Goal: Information Seeking & Learning: Understand process/instructions

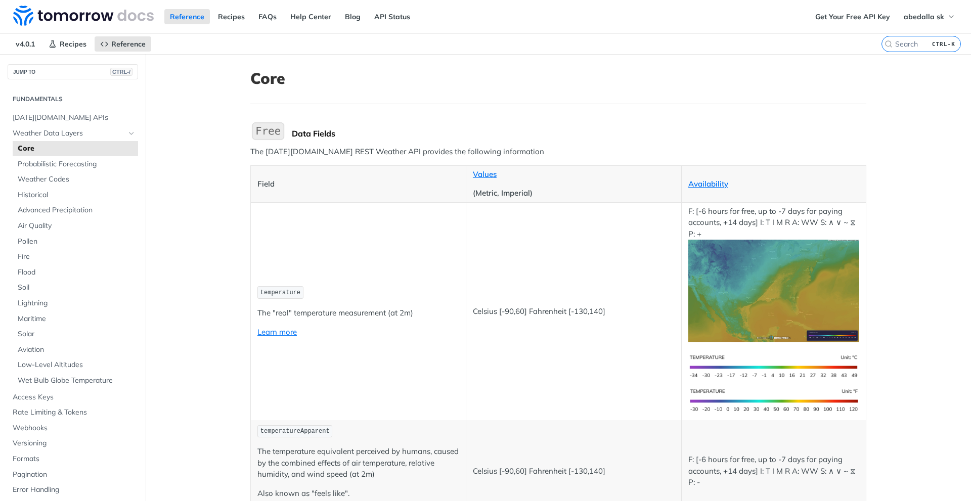
click at [286, 296] on span "temperature" at bounding box center [280, 292] width 40 height 7
click at [277, 332] on link "Learn more" at bounding box center [276, 332] width 39 height 10
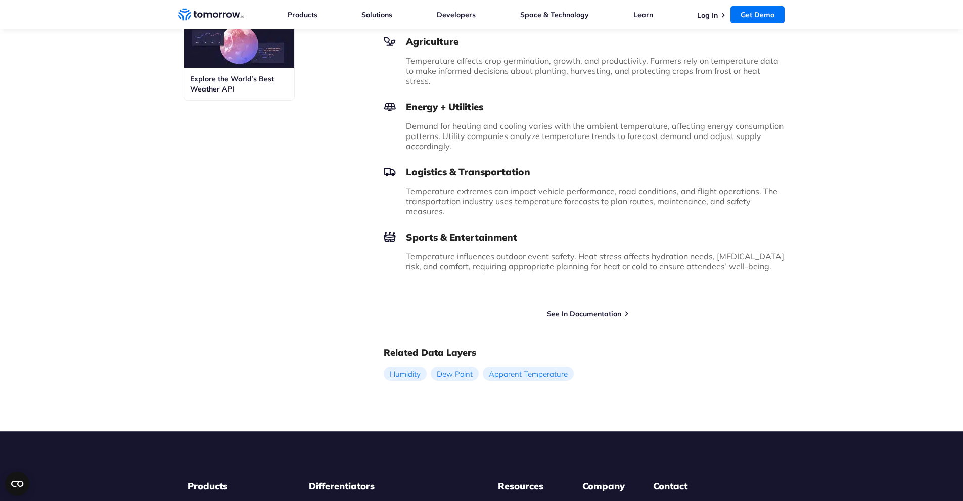
scroll to position [606, 0]
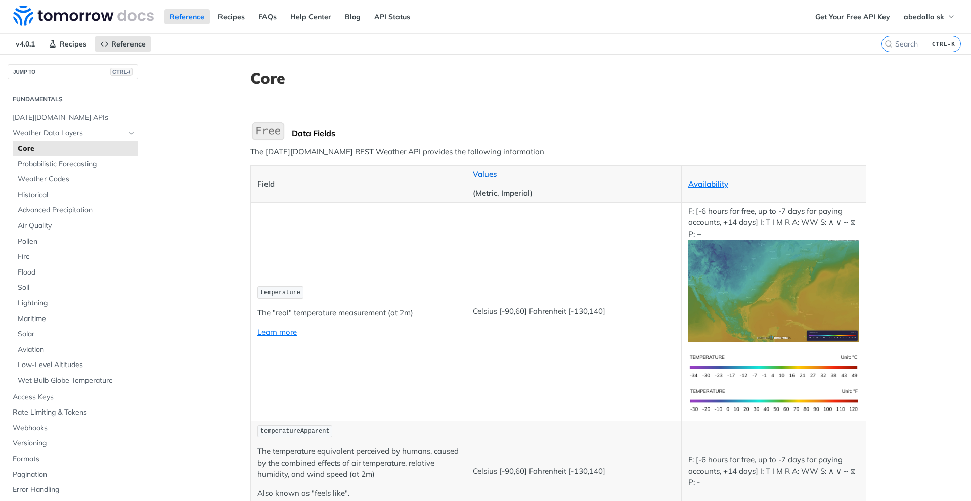
click at [485, 177] on link "Values" at bounding box center [485, 174] width 24 height 10
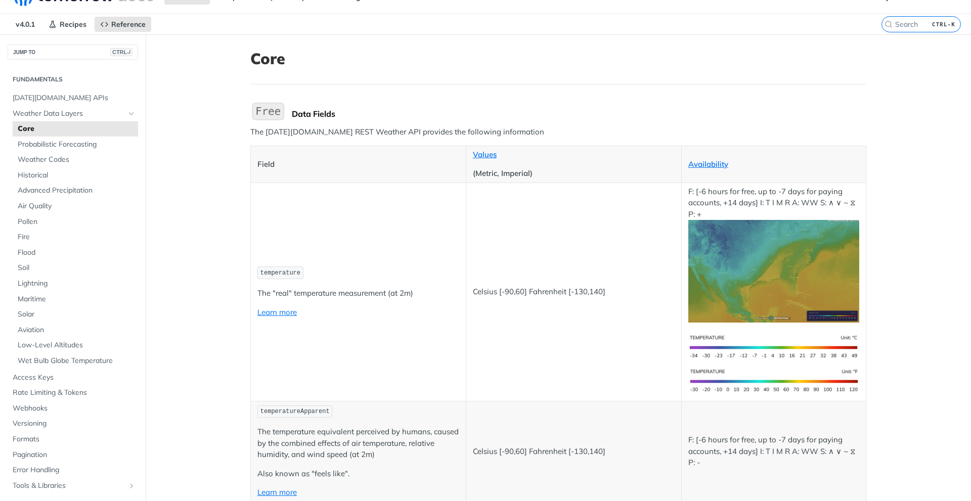
click at [322, 291] on p "The "real" temperature measurement (at 2m)" at bounding box center [358, 294] width 202 height 12
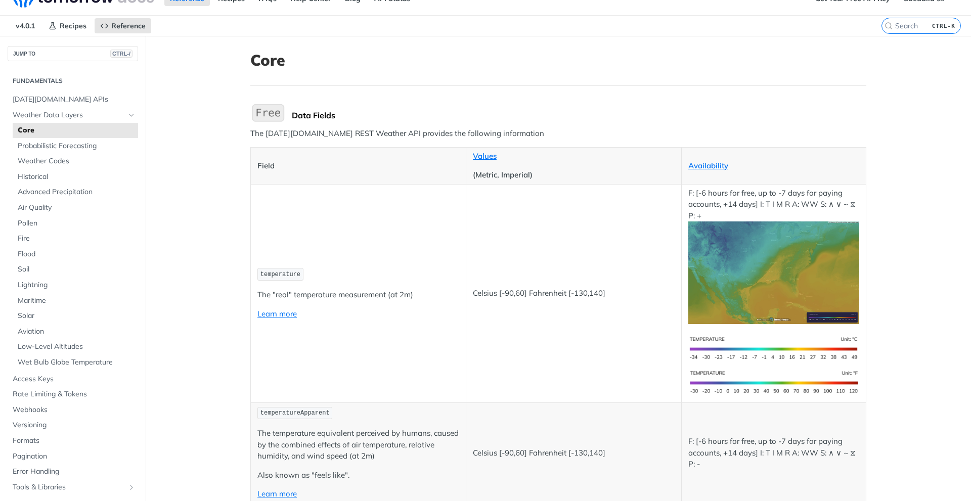
click at [322, 292] on p "The "real" temperature measurement (at 2m)" at bounding box center [358, 295] width 202 height 12
click at [490, 296] on p "Celsius [-90,60] Fahrenheit [-130,140]" at bounding box center [574, 294] width 202 height 12
click at [316, 299] on p "The "real" temperature measurement (at 2m)" at bounding box center [358, 295] width 202 height 12
click at [270, 280] on code "temperature" at bounding box center [280, 274] width 46 height 13
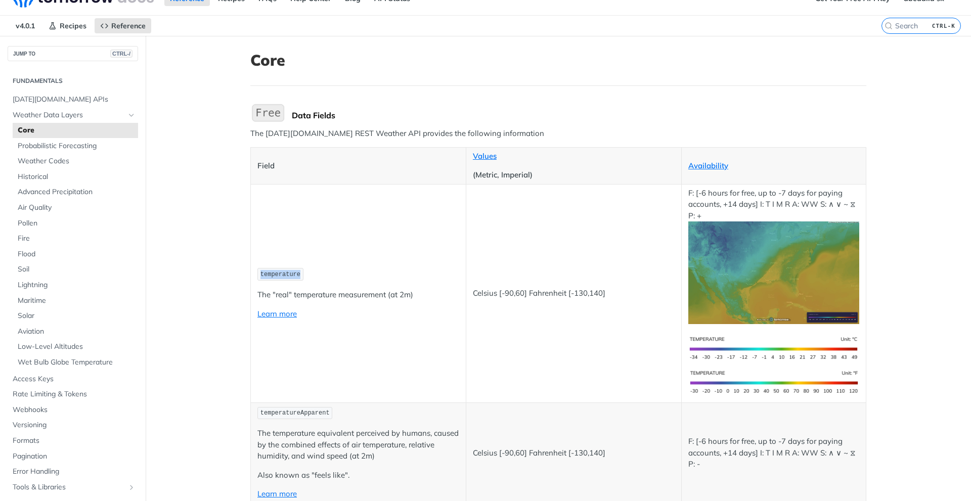
click at [270, 280] on code "temperature" at bounding box center [280, 274] width 46 height 13
click at [266, 323] on td "temperature The "real" temperature measurement (at 2m) Learn more" at bounding box center [358, 293] width 215 height 218
click at [269, 315] on link "Learn more" at bounding box center [276, 314] width 39 height 10
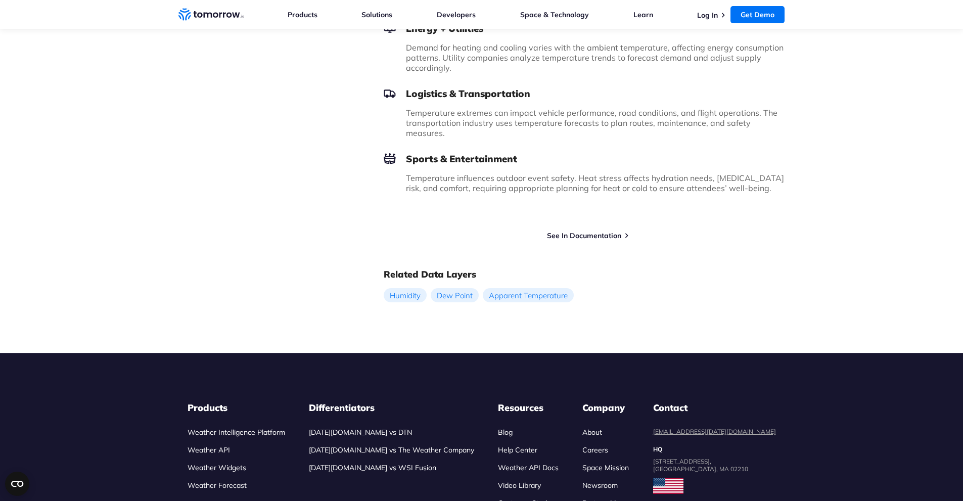
scroll to position [780, 0]
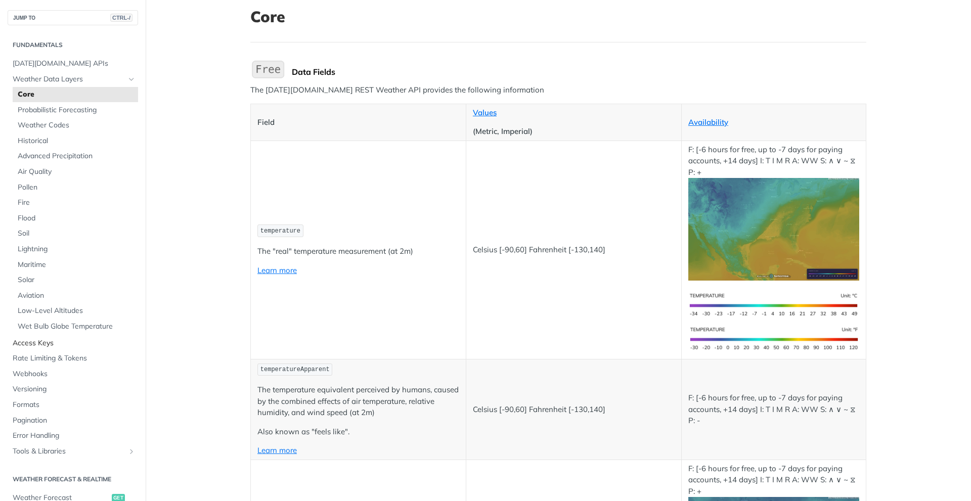
scroll to position [62, 0]
click at [49, 342] on span "Access Keys" at bounding box center [74, 343] width 123 height 10
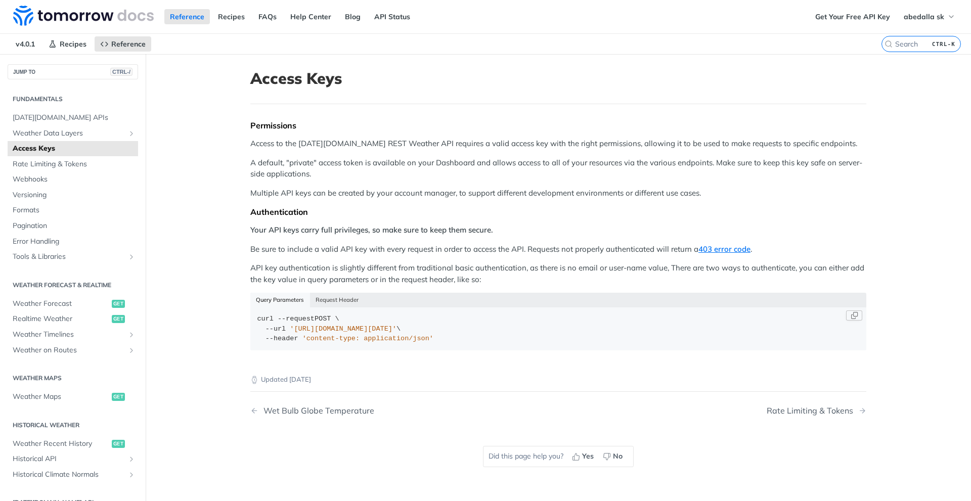
drag, startPoint x: 289, startPoint y: 328, endPoint x: 479, endPoint y: 329, distance: 190.2
click at [396, 329] on span "'[URL][DOMAIN_NAME][DATE]'" at bounding box center [343, 329] width 107 height 8
copy span "[URL][DOMAIN_NAME][DATE]"
